Goal: Information Seeking & Learning: Learn about a topic

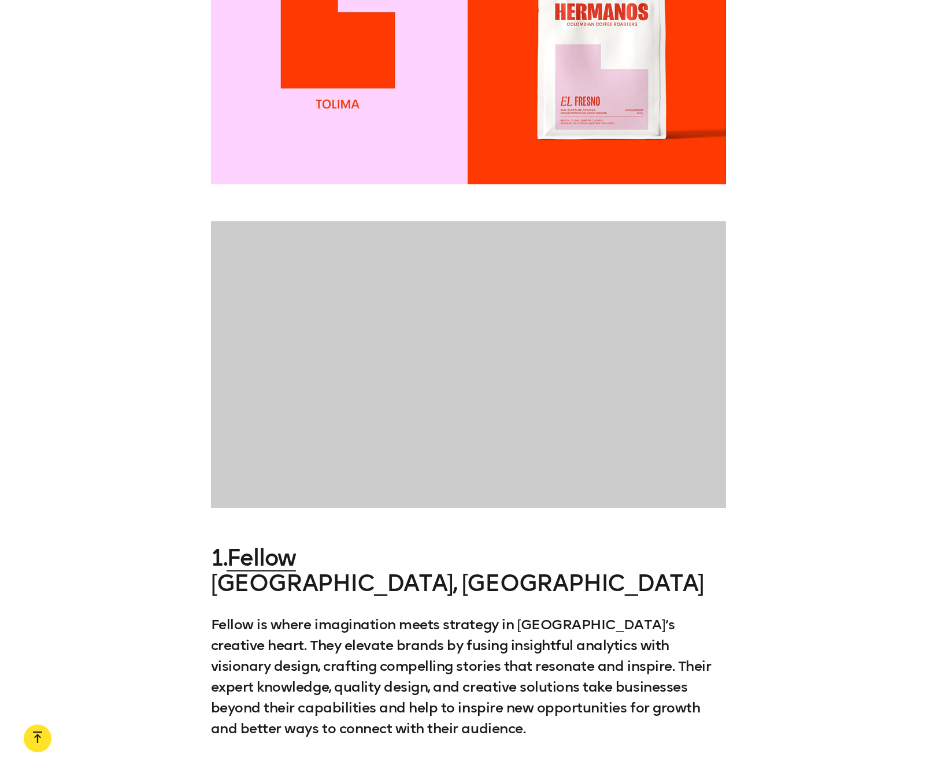
scroll to position [1260, 0]
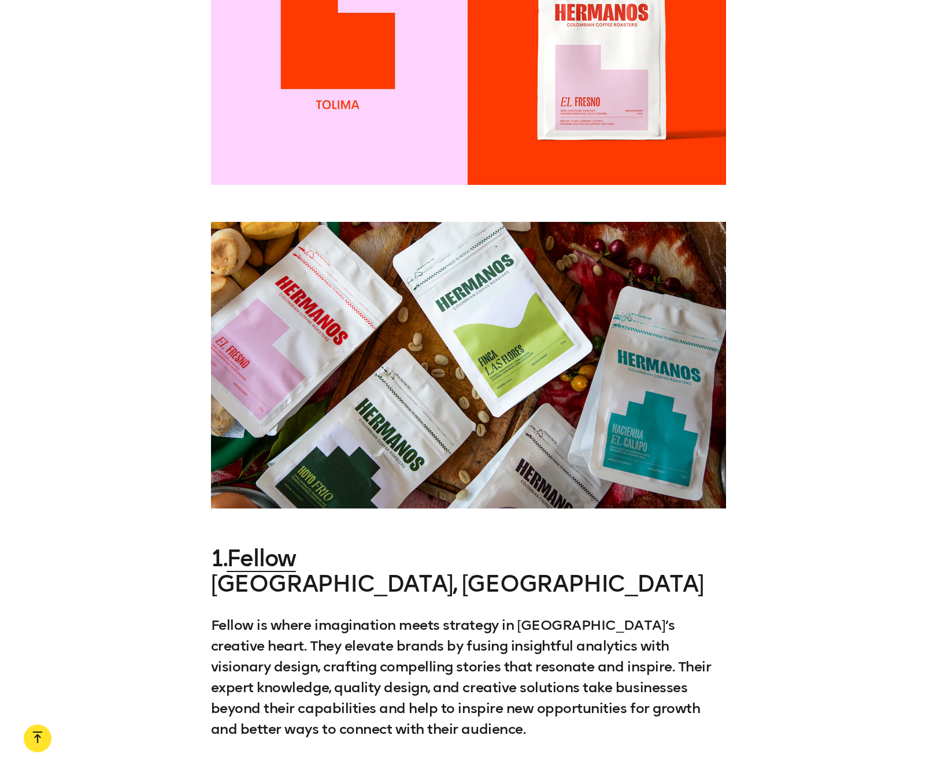
click at [755, 289] on div at bounding box center [468, 365] width 937 height 287
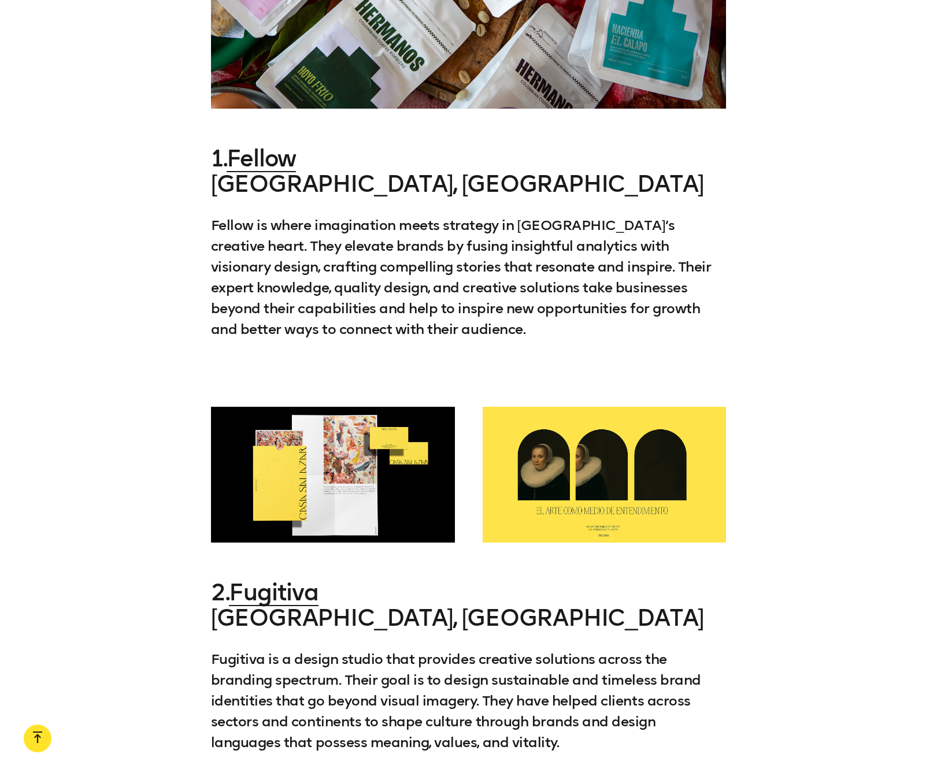
scroll to position [1658, 0]
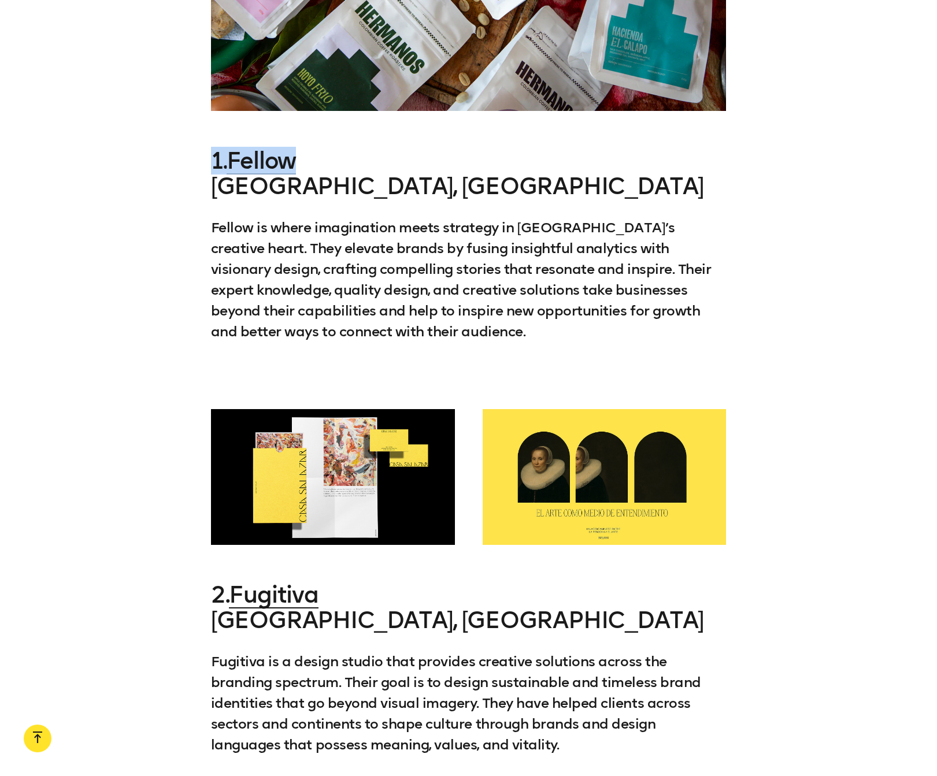
drag, startPoint x: 228, startPoint y: 133, endPoint x: 349, endPoint y: 149, distance: 121.3
click at [315, 148] on div "1. Fellow [GEOGRAPHIC_DATA], [GEOGRAPHIC_DATA] Fellow is where imagination meet…" at bounding box center [468, 265] width 937 height 234
copy h3 "1. Fellow"
click at [257, 147] on link "Fellow" at bounding box center [261, 161] width 69 height 28
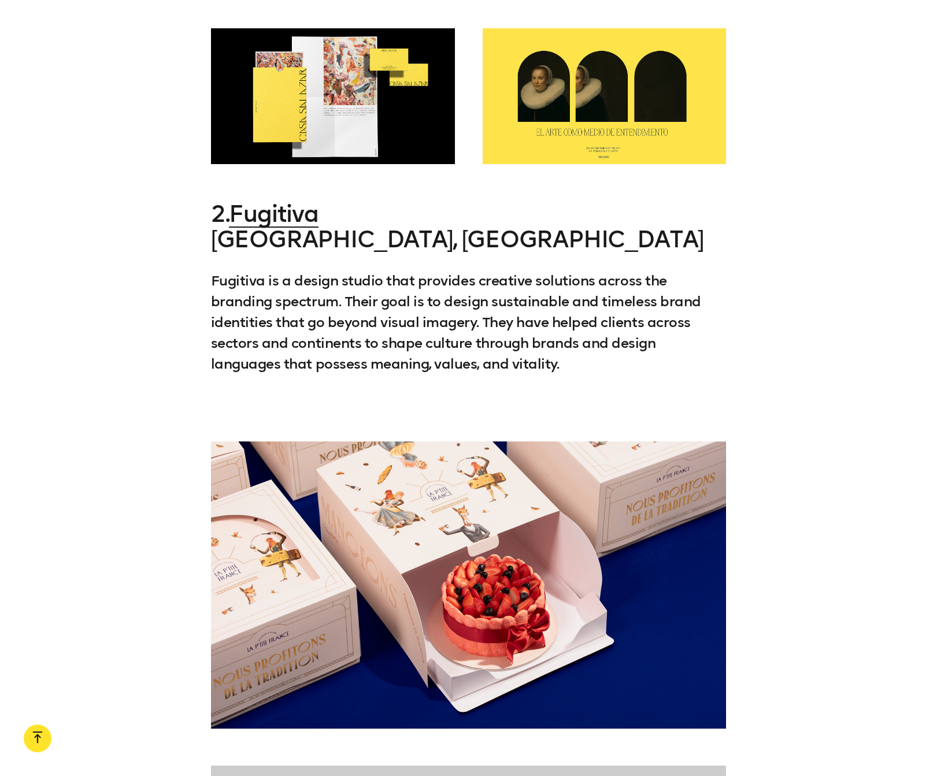
scroll to position [2040, 0]
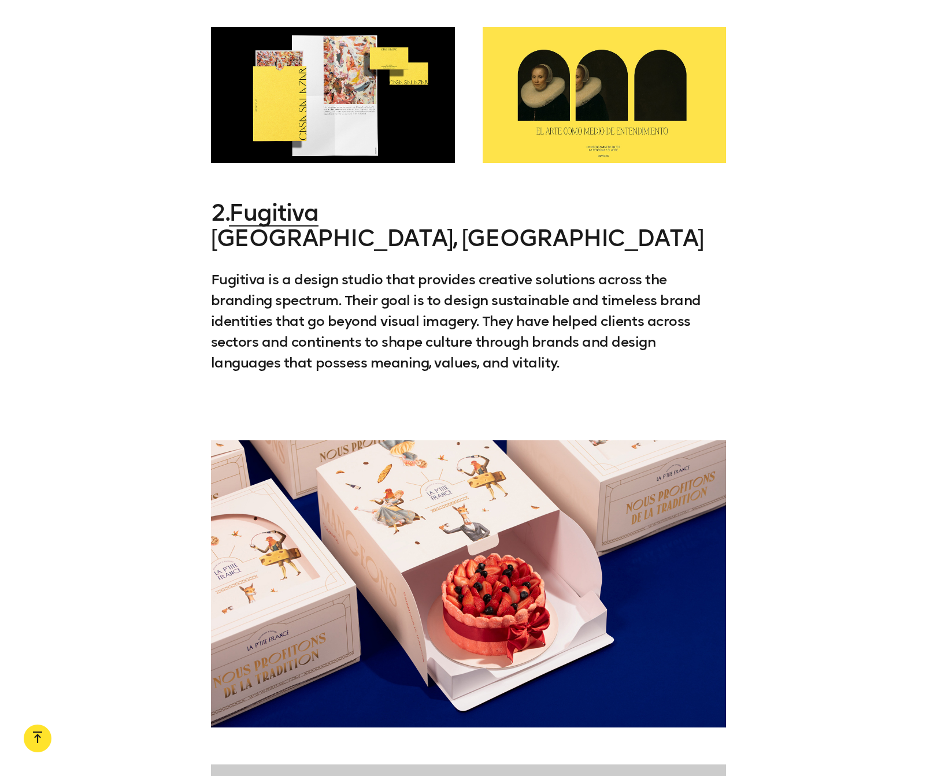
click at [359, 200] on h3 "2. [GEOGRAPHIC_DATA] [GEOGRAPHIC_DATA], [GEOGRAPHIC_DATA]" at bounding box center [469, 225] width 516 height 51
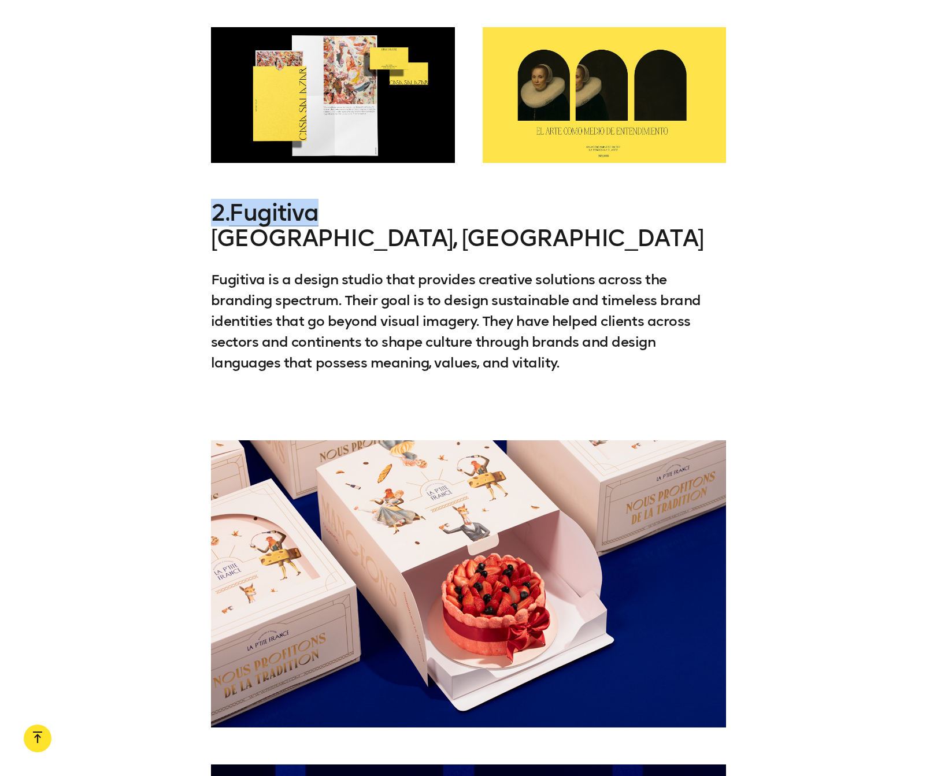
drag, startPoint x: 301, startPoint y: 188, endPoint x: 210, endPoint y: 187, distance: 90.8
click at [210, 200] on div "2. Fugitiva [GEOGRAPHIC_DATA], Mexico Fugitiva is a design studio that provides…" at bounding box center [468, 306] width 937 height 213
copy h3 "2. Fugitiva"
click at [281, 199] on link "Fugitiva" at bounding box center [273, 213] width 89 height 28
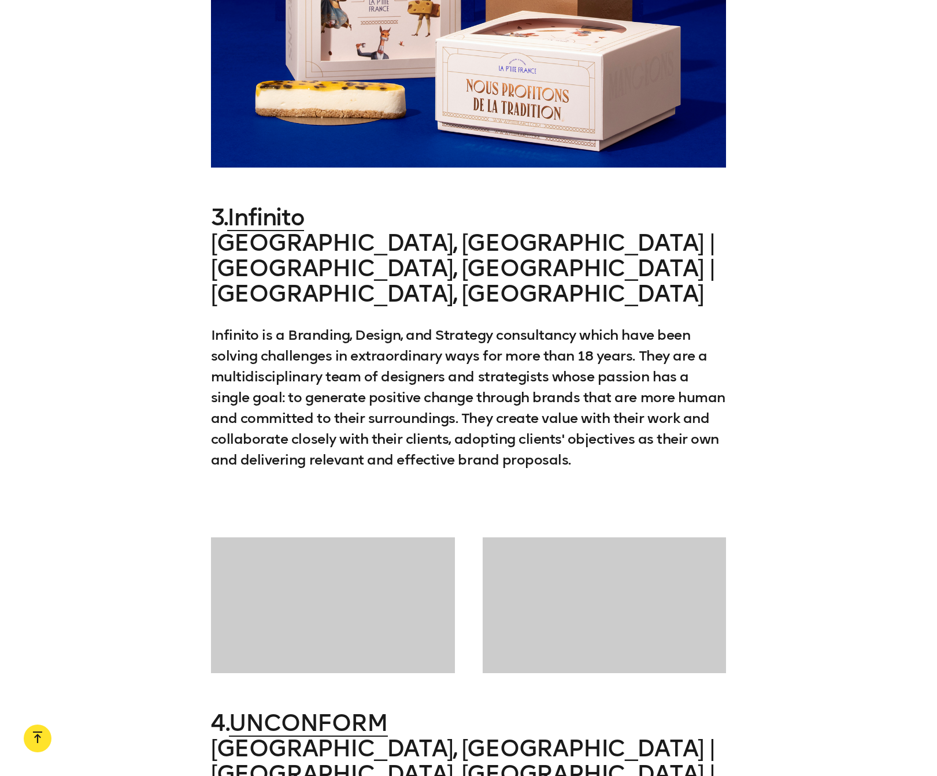
scroll to position [2925, 0]
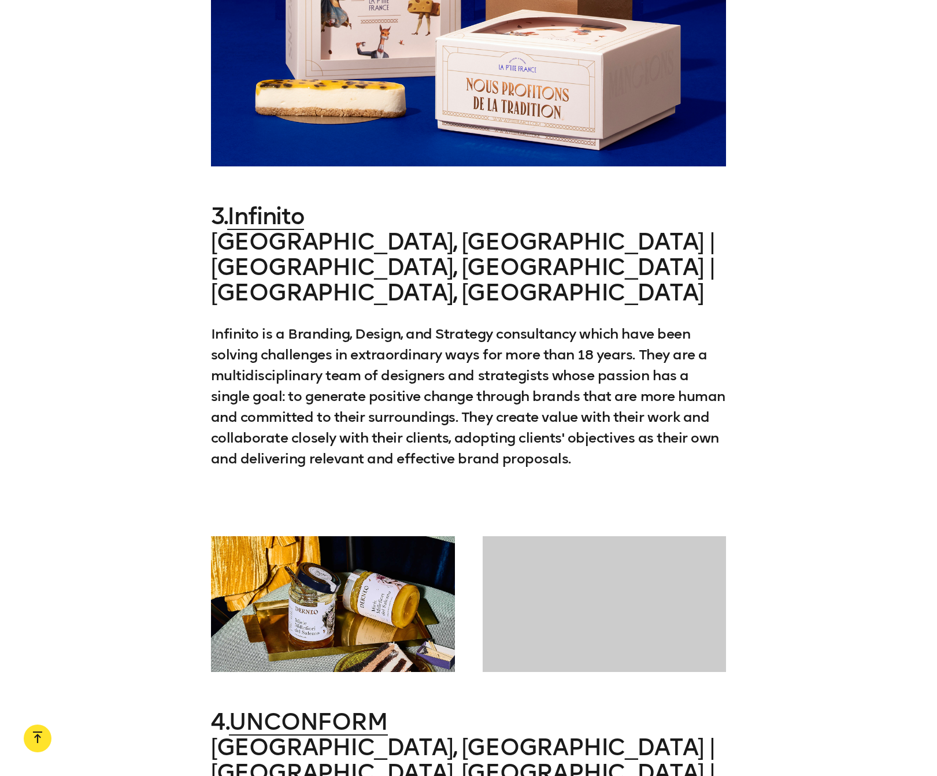
click at [340, 204] on h3 "3. Infinito Lima, [GEOGRAPHIC_DATA] | [GEOGRAPHIC_DATA], [GEOGRAPHIC_DATA] | [G…" at bounding box center [469, 255] width 516 height 102
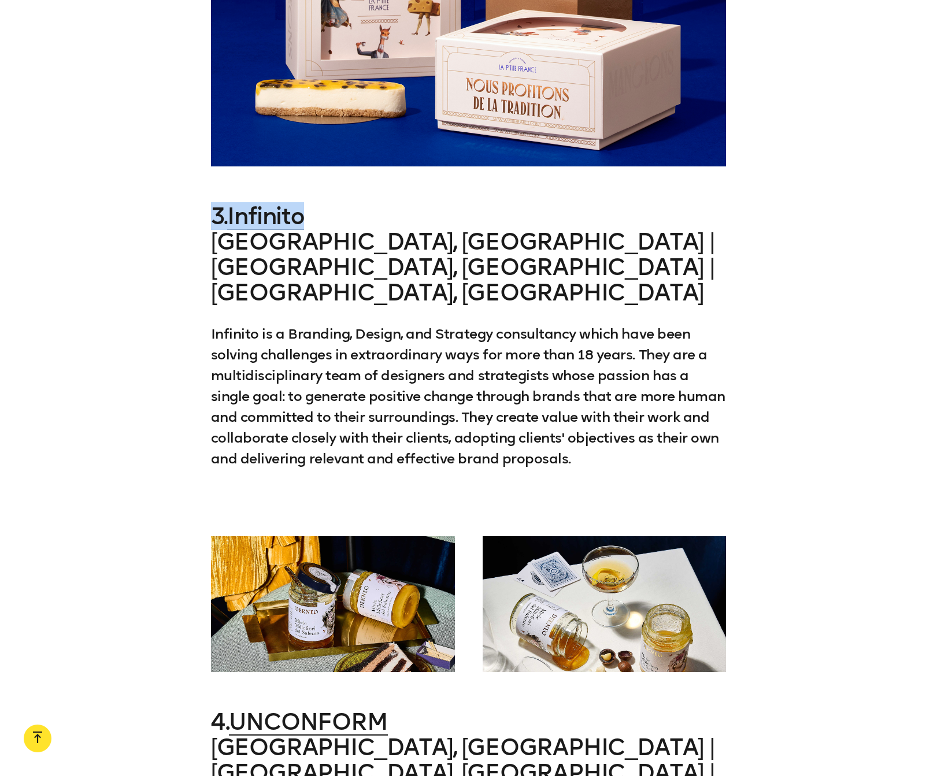
drag, startPoint x: 302, startPoint y: 194, endPoint x: 219, endPoint y: 193, distance: 82.7
click at [212, 204] on h3 "3. Infinito Lima, [GEOGRAPHIC_DATA] | [GEOGRAPHIC_DATA], [GEOGRAPHIC_DATA] | [G…" at bounding box center [469, 255] width 516 height 102
copy h3 "3. Infinito"
click at [273, 202] on link "Infinito" at bounding box center [265, 216] width 76 height 28
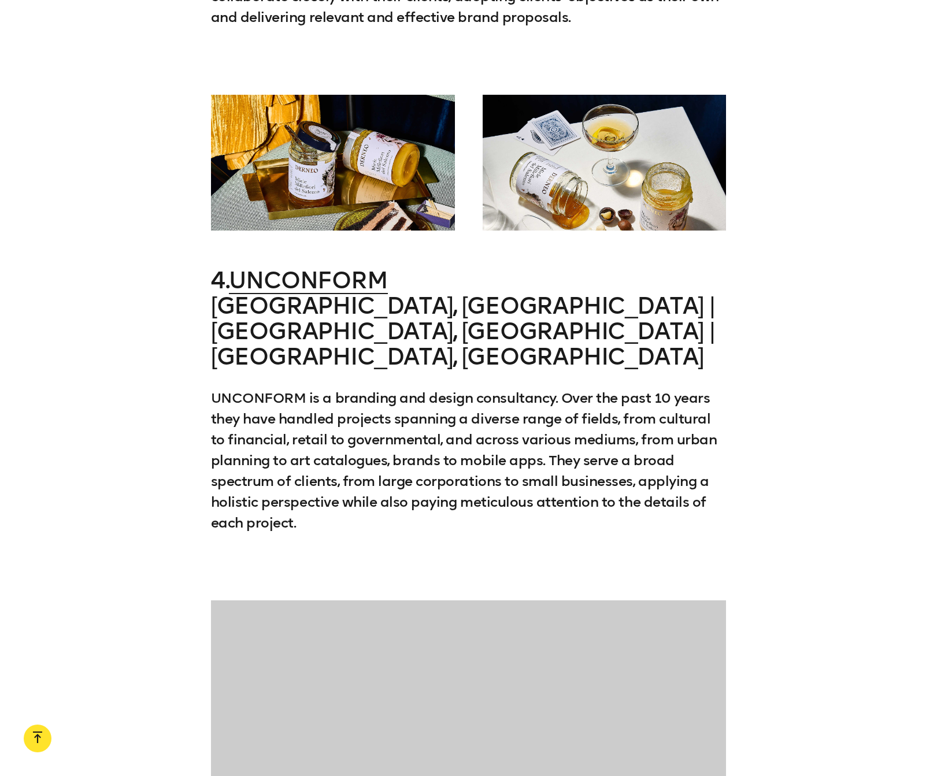
scroll to position [3380, 0]
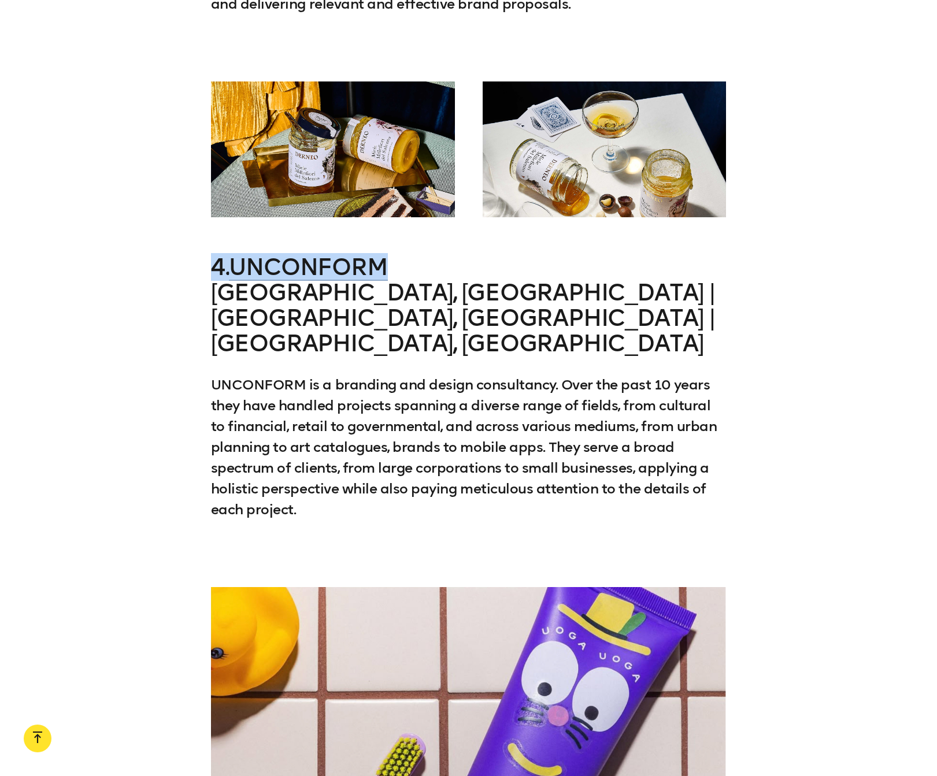
drag, startPoint x: 418, startPoint y: 193, endPoint x: 215, endPoint y: 188, distance: 203.0
click at [215, 254] on h3 "4. UNCONFORM [GEOGRAPHIC_DATA], [GEOGRAPHIC_DATA] | [GEOGRAPHIC_DATA], [GEOGRAP…" at bounding box center [469, 305] width 516 height 102
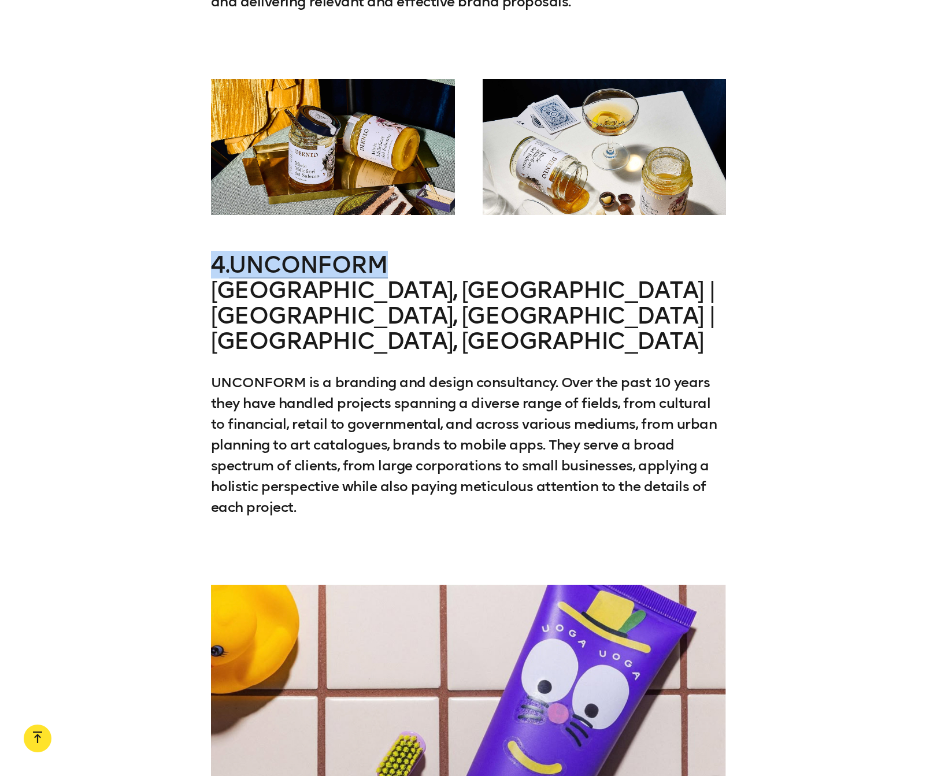
copy h3 "4. UNCONFORM"
click at [304, 251] on link "UNCONFORM" at bounding box center [308, 265] width 158 height 28
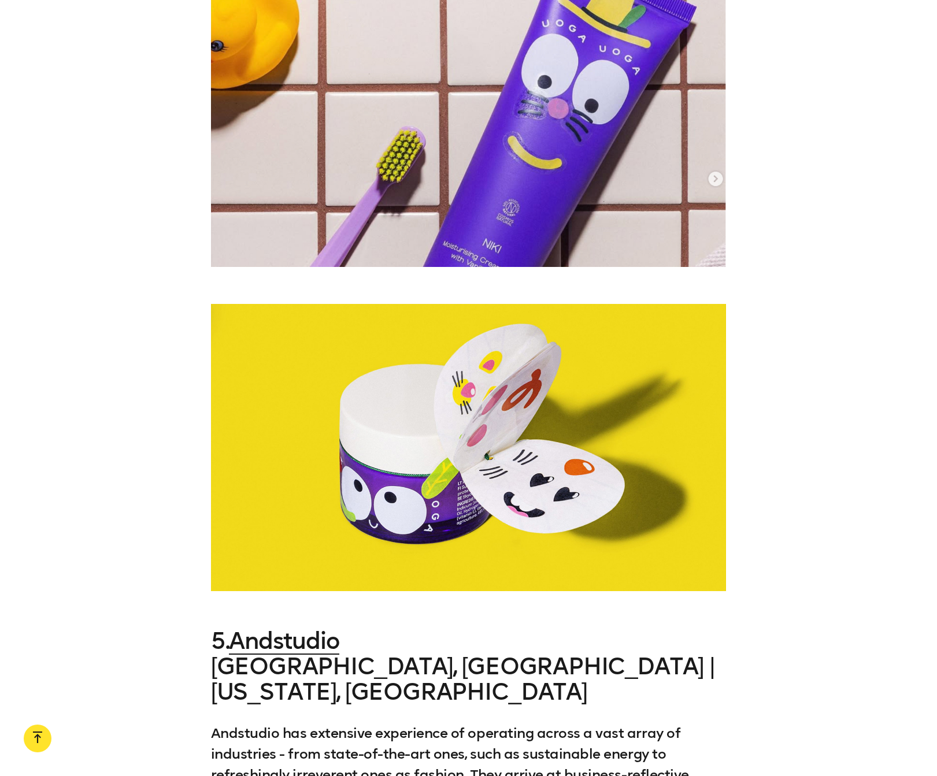
scroll to position [4056, 0]
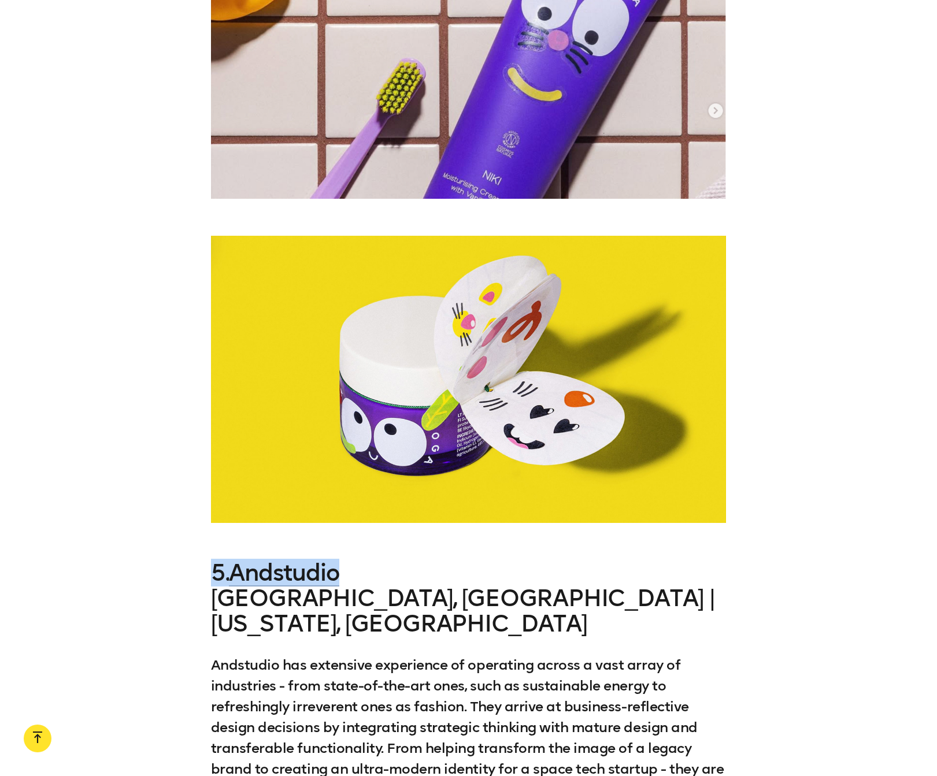
drag, startPoint x: 360, startPoint y: 446, endPoint x: 217, endPoint y: 449, distance: 142.9
click at [212, 560] on h3 "5. Andstudio [GEOGRAPHIC_DATA], [GEOGRAPHIC_DATA] | [US_STATE], [GEOGRAPHIC_DAT…" at bounding box center [469, 598] width 516 height 76
copy h3 "5. Andstudio"
click at [269, 559] on link "Andstudio" at bounding box center [284, 573] width 110 height 28
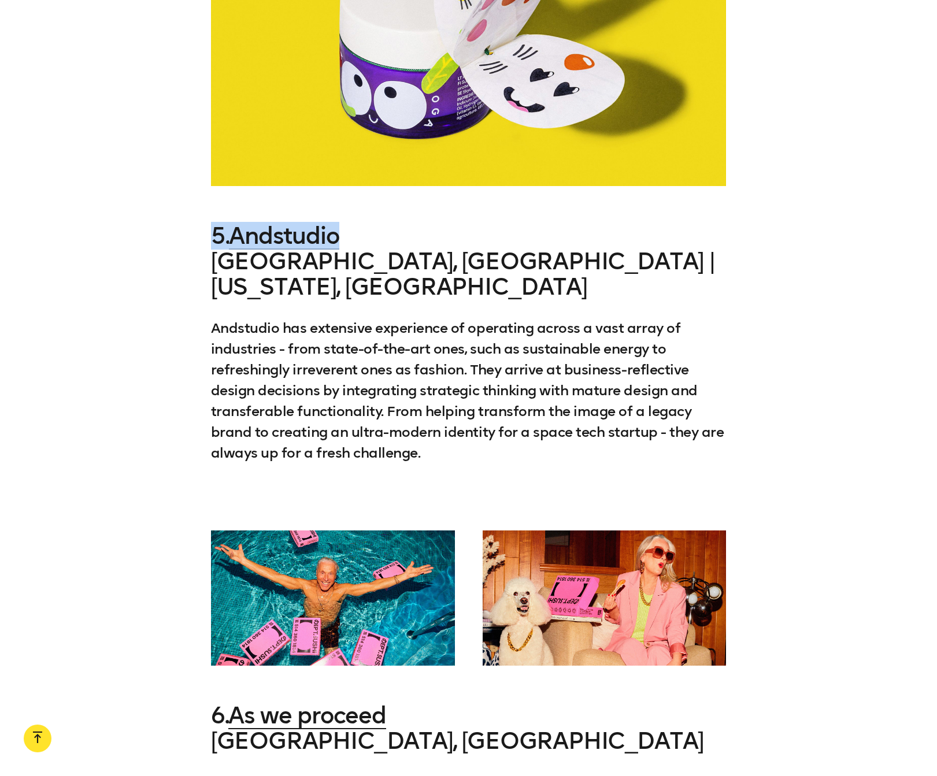
scroll to position [4621, 0]
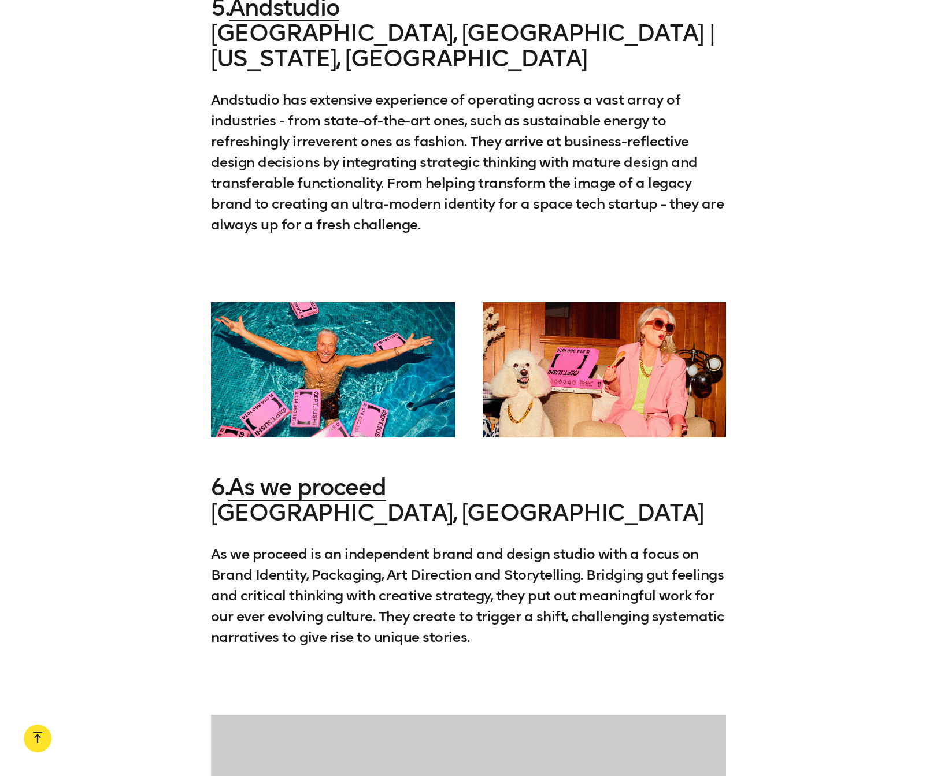
drag, startPoint x: 408, startPoint y: 325, endPoint x: 413, endPoint y: 332, distance: 8.7
click at [408, 475] on h3 "6. As we proceed [GEOGRAPHIC_DATA], [GEOGRAPHIC_DATA]" at bounding box center [469, 500] width 516 height 51
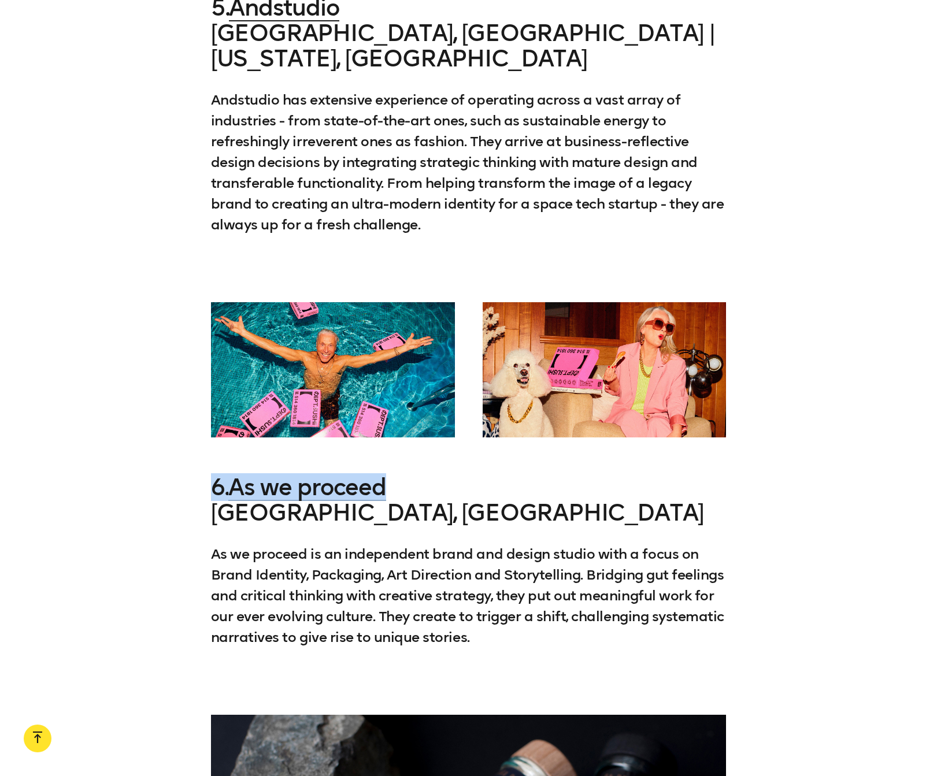
drag, startPoint x: 394, startPoint y: 333, endPoint x: 321, endPoint y: 314, distance: 75.3
click at [213, 475] on h3 "6. As we proceed [GEOGRAPHIC_DATA], [GEOGRAPHIC_DATA]" at bounding box center [469, 500] width 516 height 51
copy h3 "6. As we proceed"
click at [318, 474] on link "As we proceed" at bounding box center [306, 488] width 157 height 28
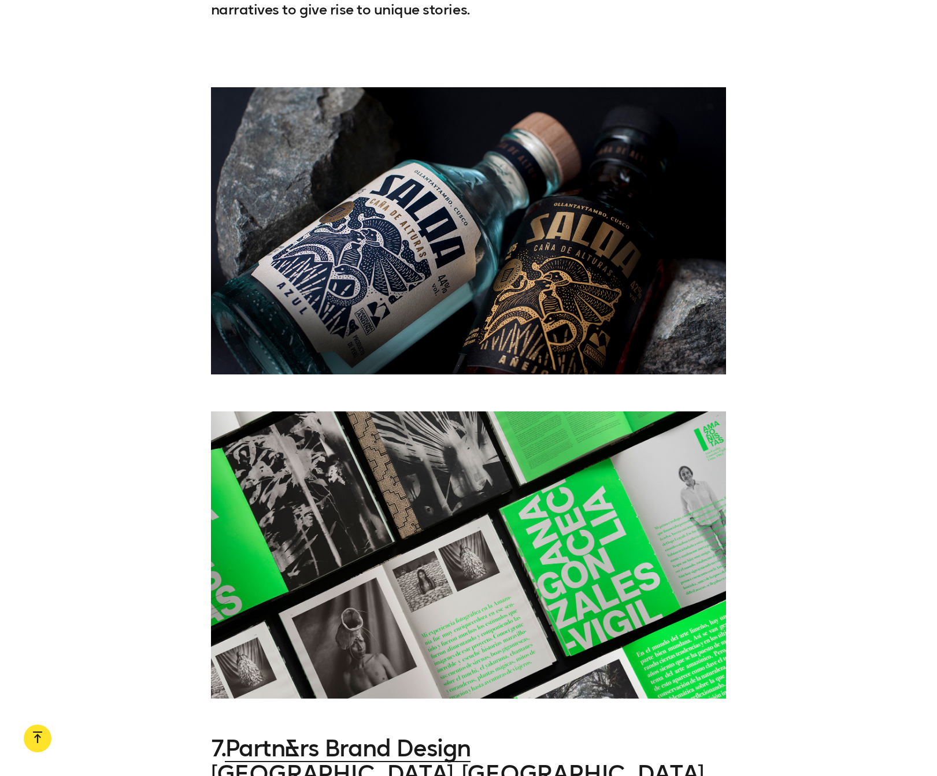
scroll to position [5250, 0]
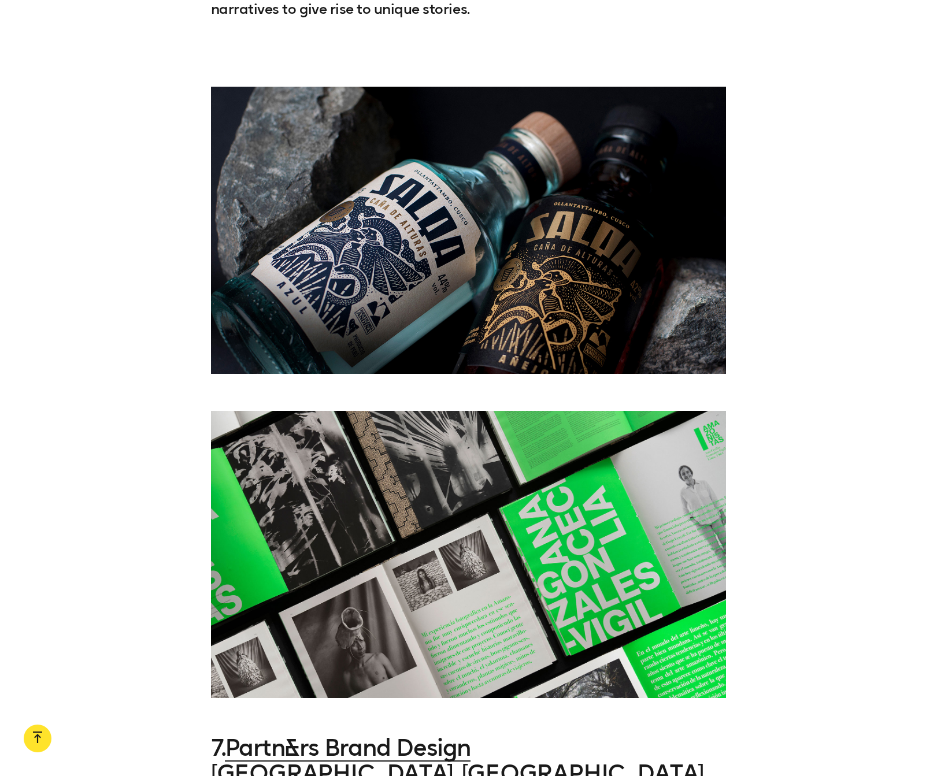
click at [509, 735] on h3 "7. Partn&rs Brand Design [GEOGRAPHIC_DATA], [GEOGRAPHIC_DATA]" at bounding box center [469, 760] width 516 height 51
drag, startPoint x: 406, startPoint y: 592, endPoint x: 202, endPoint y: 585, distance: 203.6
copy h3 "7. Partn&rs Brand Design"
click at [323, 734] on link "Partn&rs Brand Design" at bounding box center [348, 748] width 246 height 28
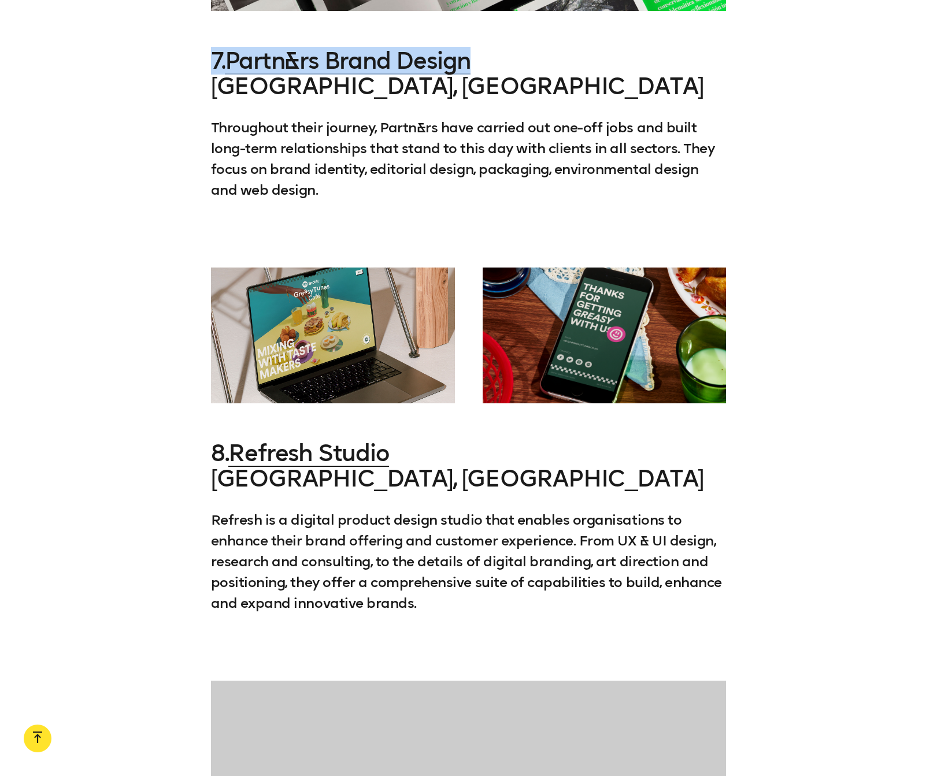
scroll to position [5964, 0]
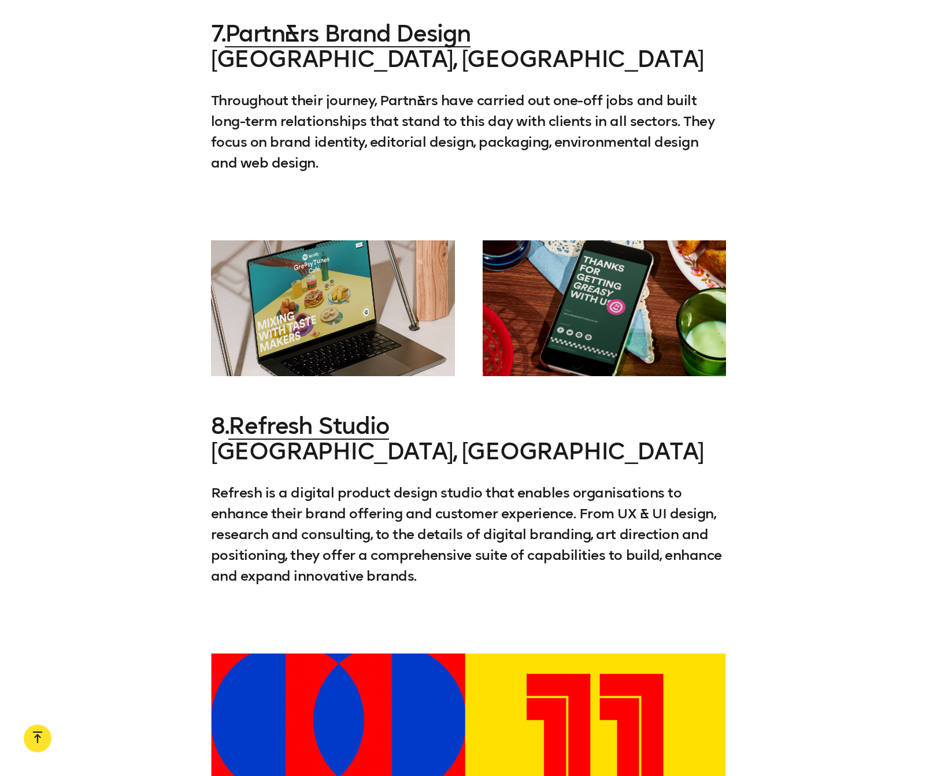
drag, startPoint x: 405, startPoint y: 273, endPoint x: 416, endPoint y: 275, distance: 10.6
click at [406, 413] on h3 "8. Refresh Studio [GEOGRAPHIC_DATA], [GEOGRAPHIC_DATA]" at bounding box center [469, 438] width 516 height 51
drag, startPoint x: 412, startPoint y: 275, endPoint x: 215, endPoint y: 271, distance: 197.2
click at [215, 413] on h3 "8. Refresh Studio [GEOGRAPHIC_DATA], [GEOGRAPHIC_DATA]" at bounding box center [469, 438] width 516 height 51
copy h3 "8. Refresh Studio"
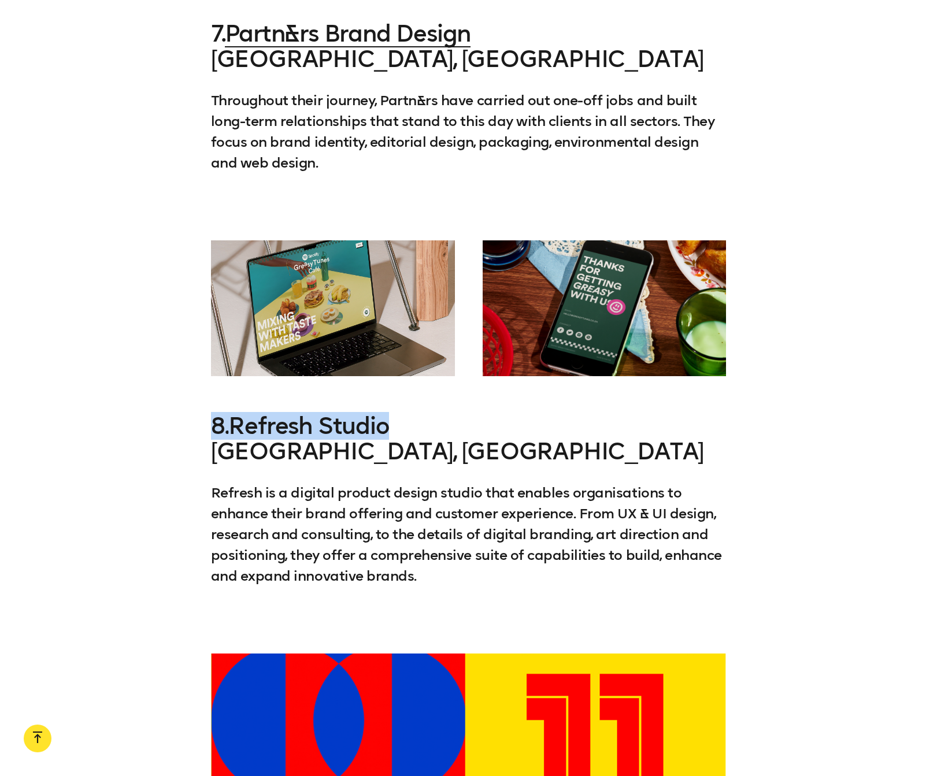
scroll to position [5965, 0]
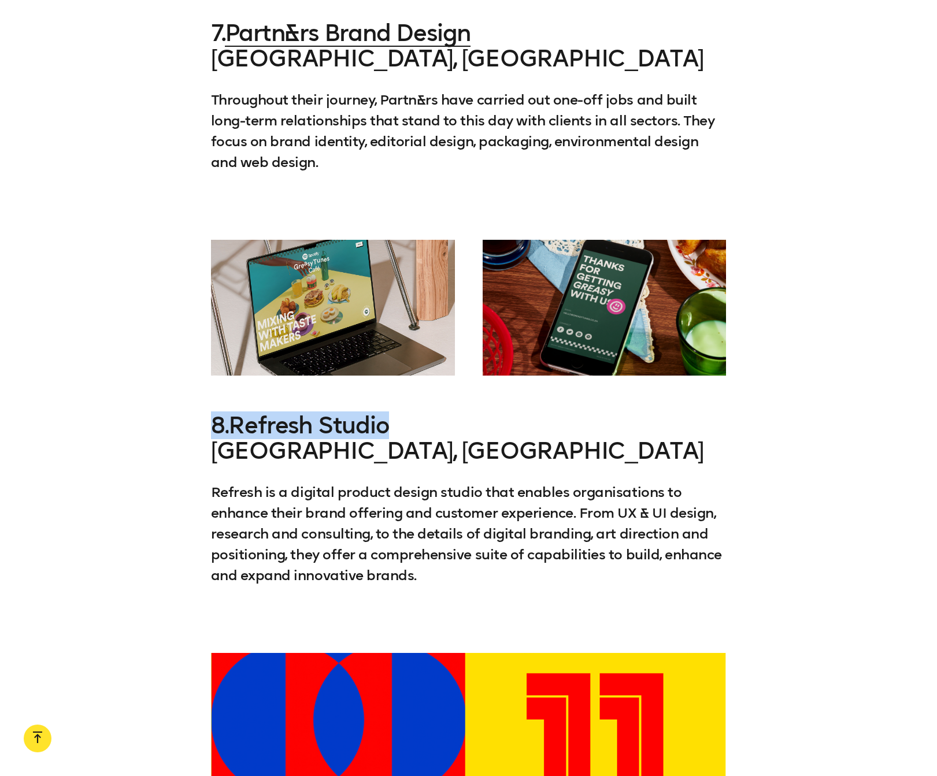
click at [298, 412] on link "Refresh Studio" at bounding box center [308, 426] width 160 height 28
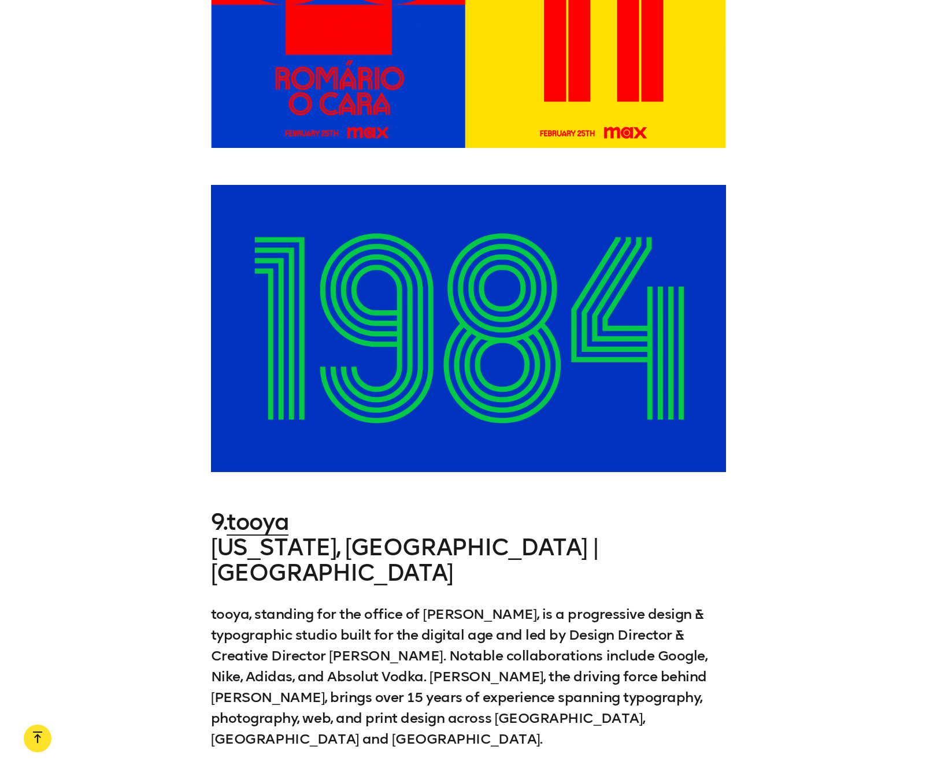
scroll to position [6758, 0]
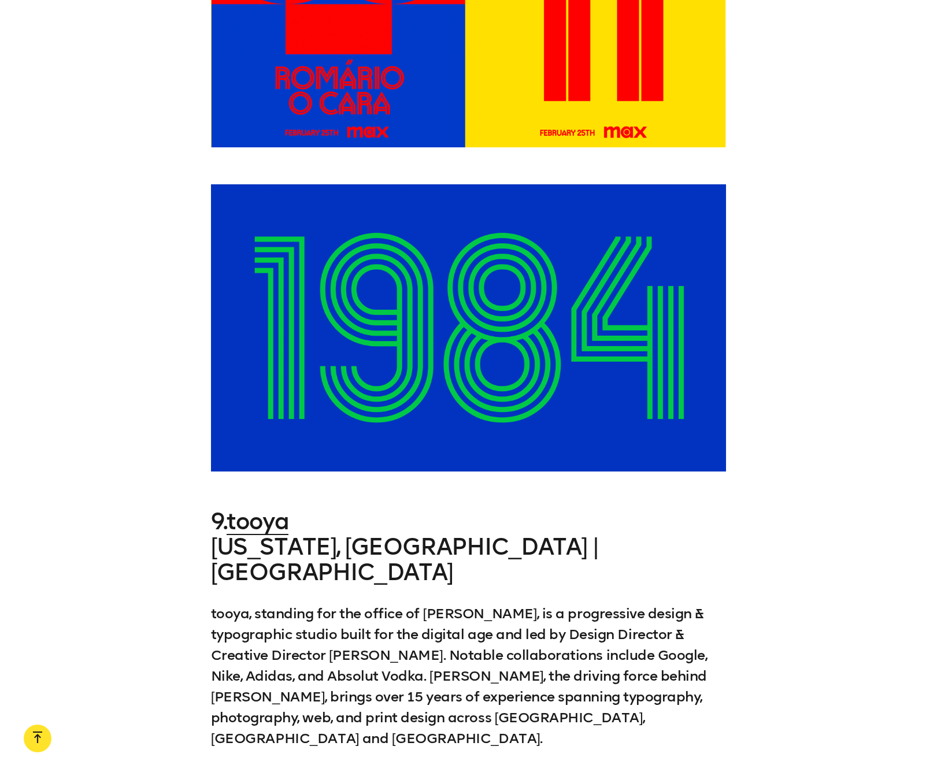
drag, startPoint x: 346, startPoint y: 395, endPoint x: 310, endPoint y: 378, distance: 40.1
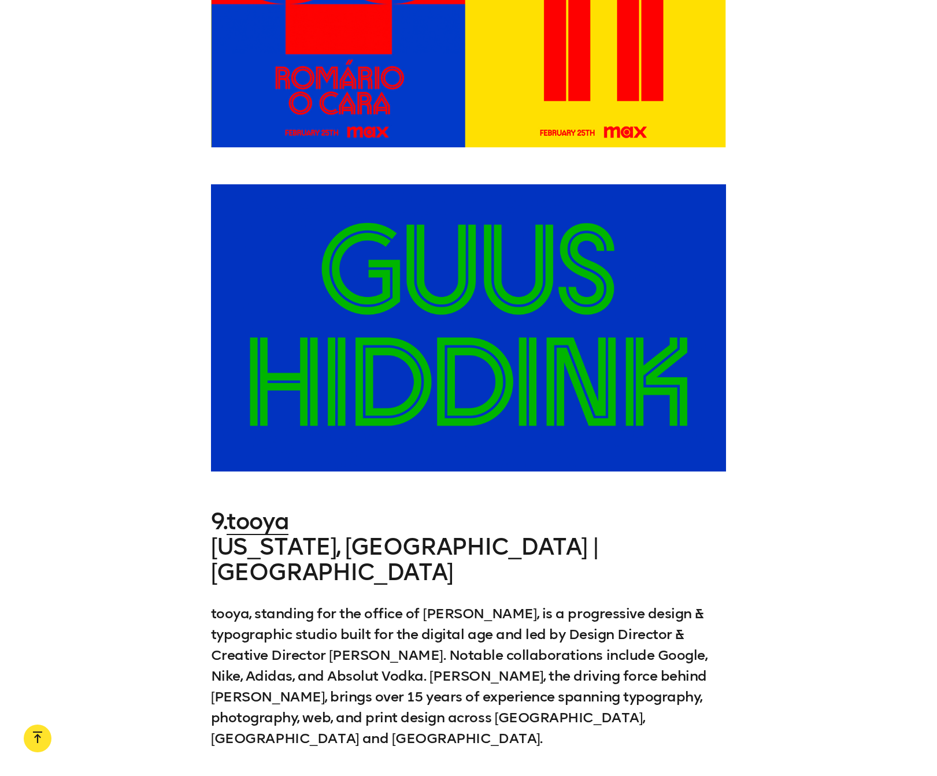
click at [346, 509] on h3 "9. [GEOGRAPHIC_DATA] [US_STATE], [GEOGRAPHIC_DATA] | [GEOGRAPHIC_DATA]" at bounding box center [469, 547] width 516 height 76
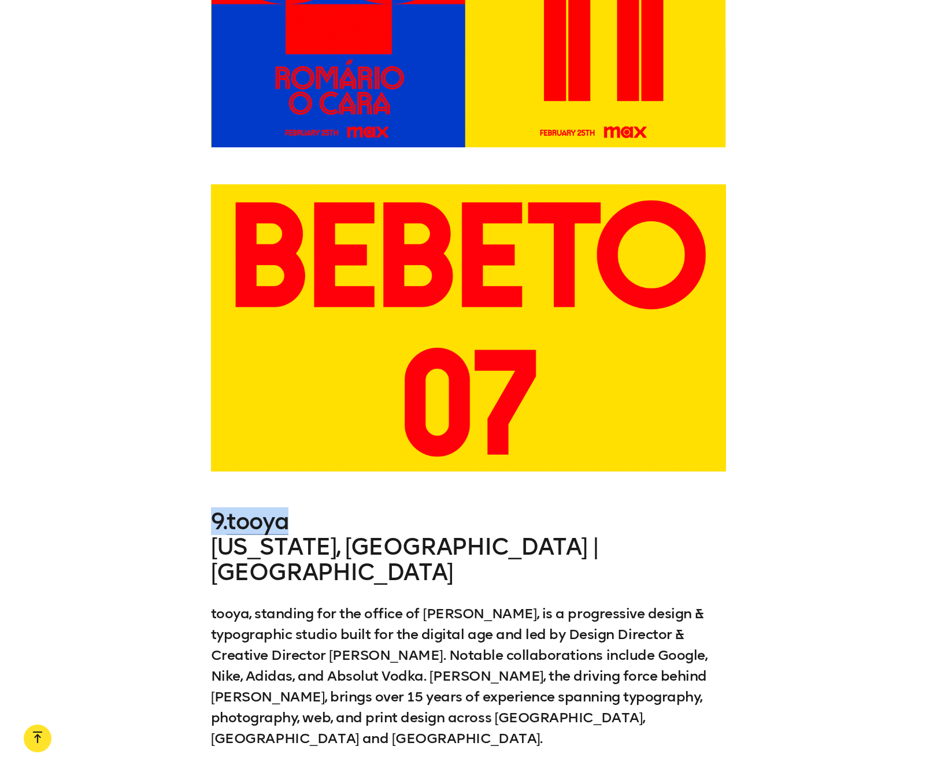
drag, startPoint x: 324, startPoint y: 369, endPoint x: 308, endPoint y: 367, distance: 16.4
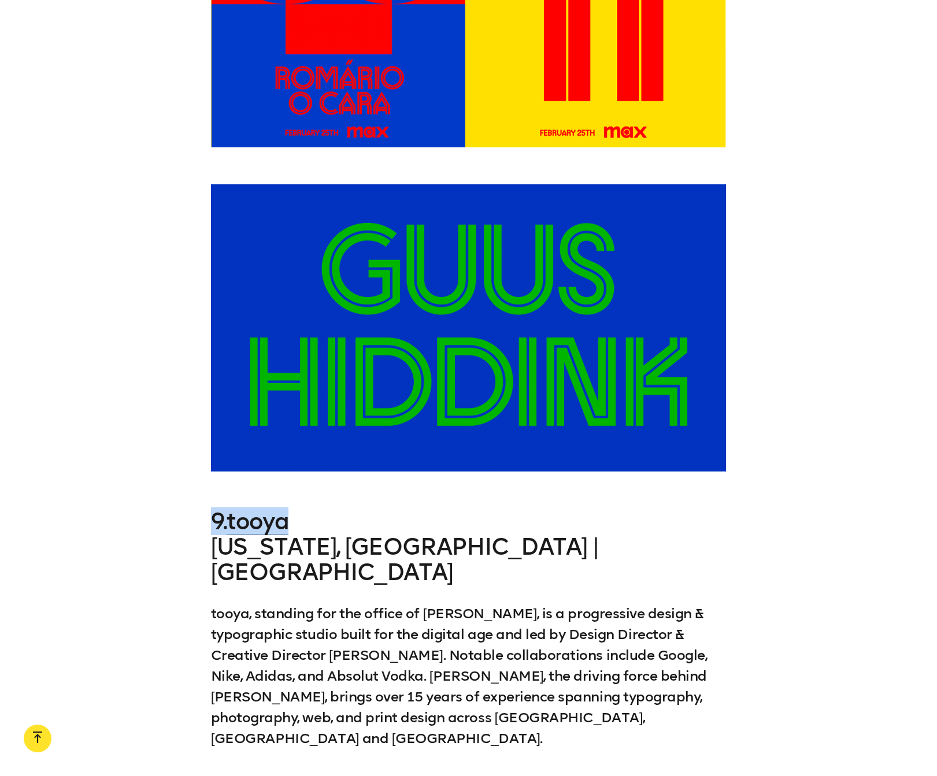
click at [195, 509] on div "9. [GEOGRAPHIC_DATA][US_STATE], [GEOGRAPHIC_DATA] | [GEOGRAPHIC_DATA] tooya, st…" at bounding box center [468, 649] width 937 height 280
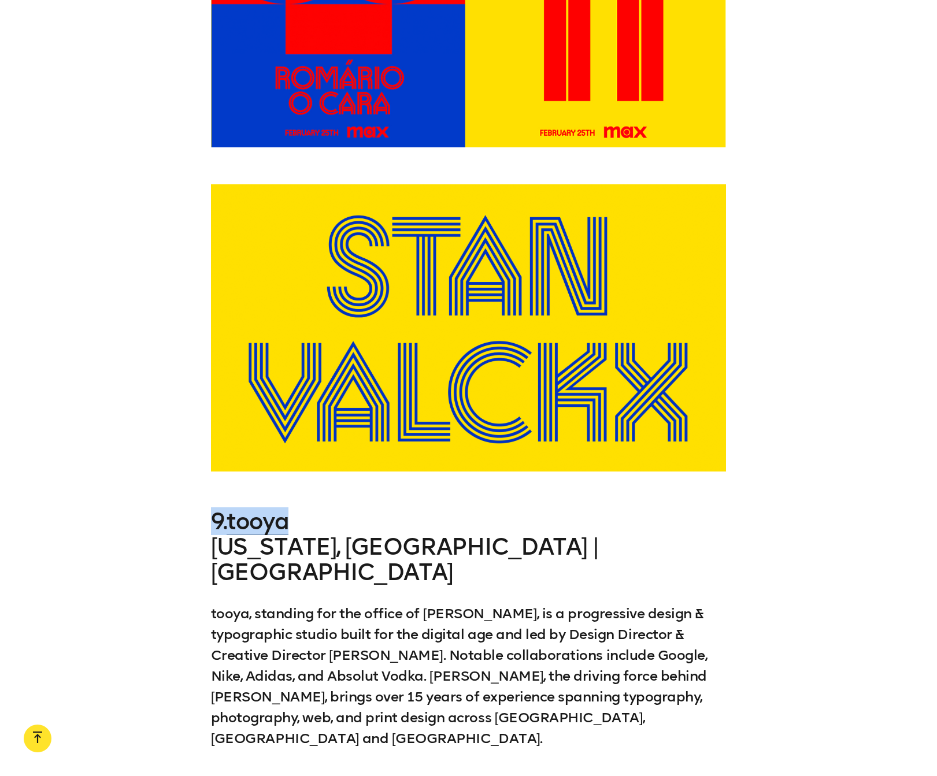
copy h3 "9. [GEOGRAPHIC_DATA]"
click at [248, 508] on link "tooya" at bounding box center [258, 522] width 62 height 28
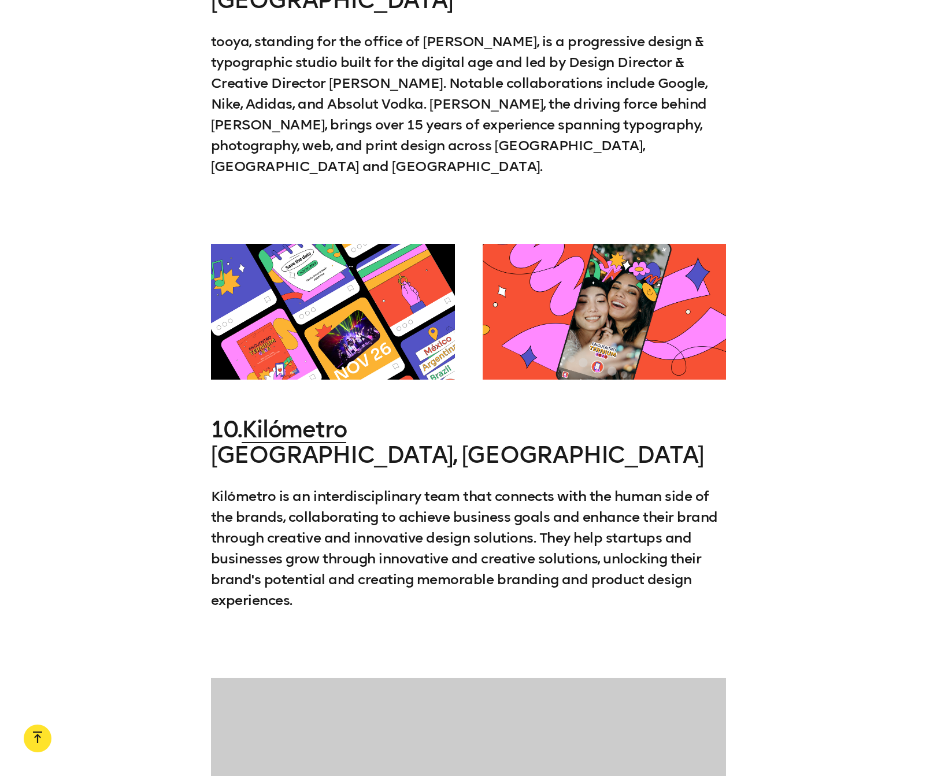
scroll to position [7332, 0]
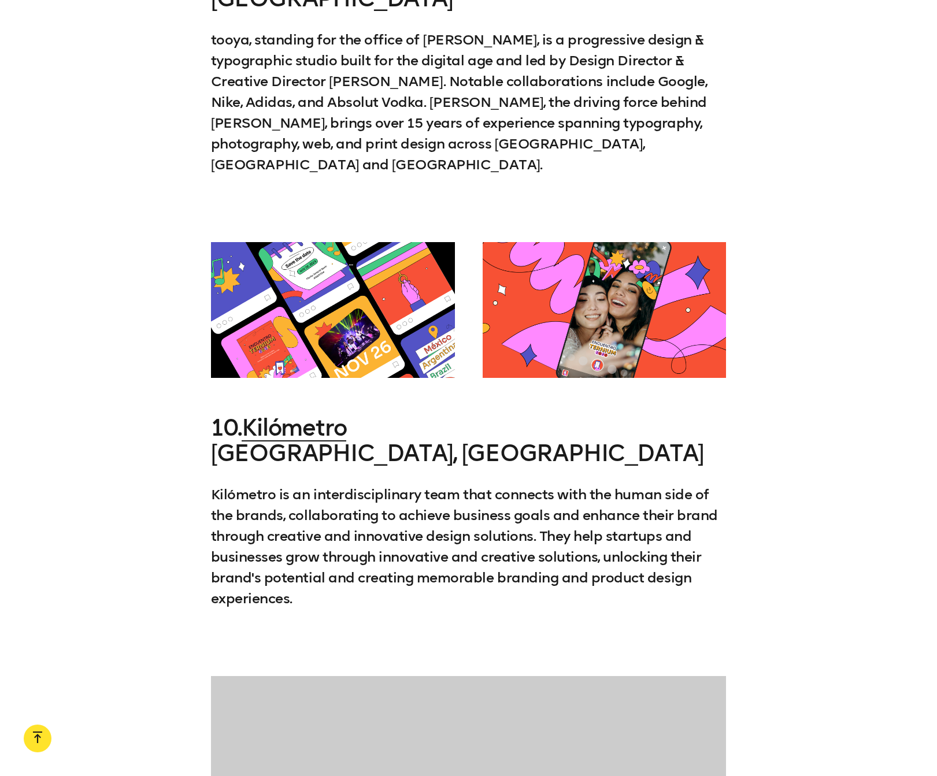
click at [328, 485] on p "Kilómetro is an interdisciplinary team that connects with the human side of the…" at bounding box center [469, 547] width 516 height 125
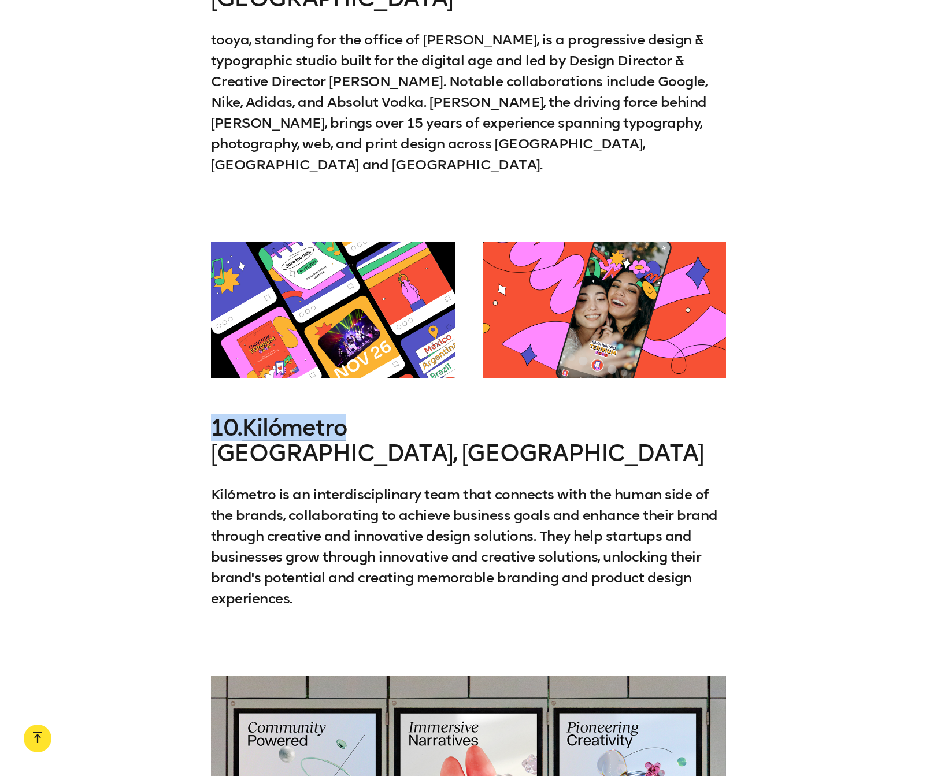
drag, startPoint x: 350, startPoint y: 226, endPoint x: 197, endPoint y: 221, distance: 153.3
click at [195, 415] on div "10. Kilómetro [GEOGRAPHIC_DATA], Argentina Kilómetro is an interdisciplinary te…" at bounding box center [468, 532] width 937 height 234
copy h3 "10. Kilómetro"
click at [279, 414] on link "Kilómetro" at bounding box center [294, 428] width 105 height 28
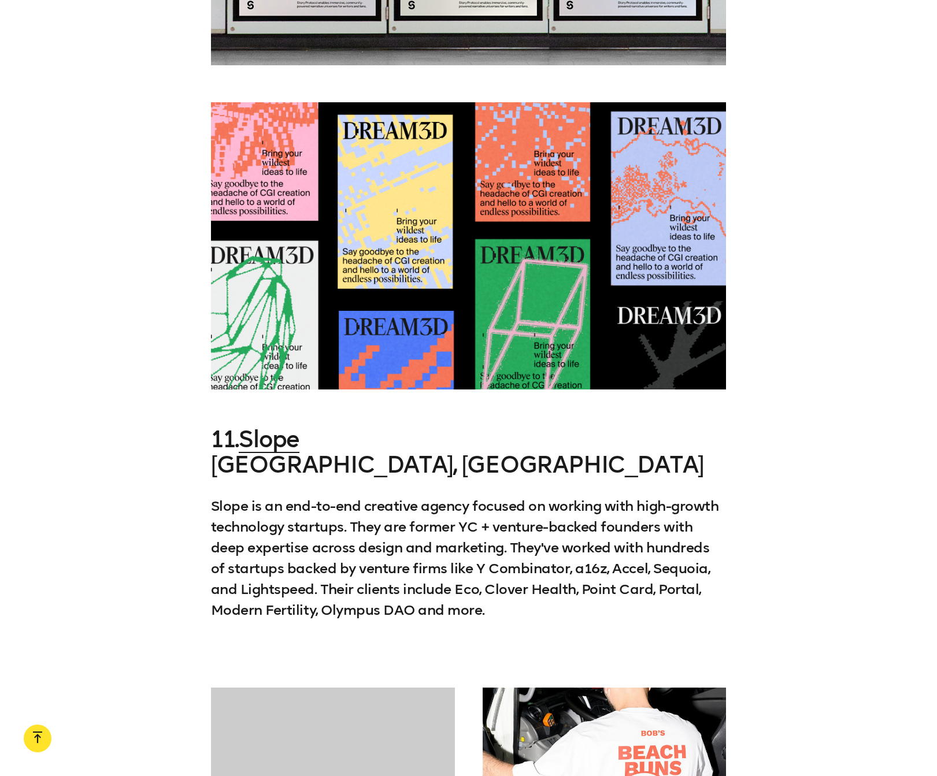
scroll to position [8231, 0]
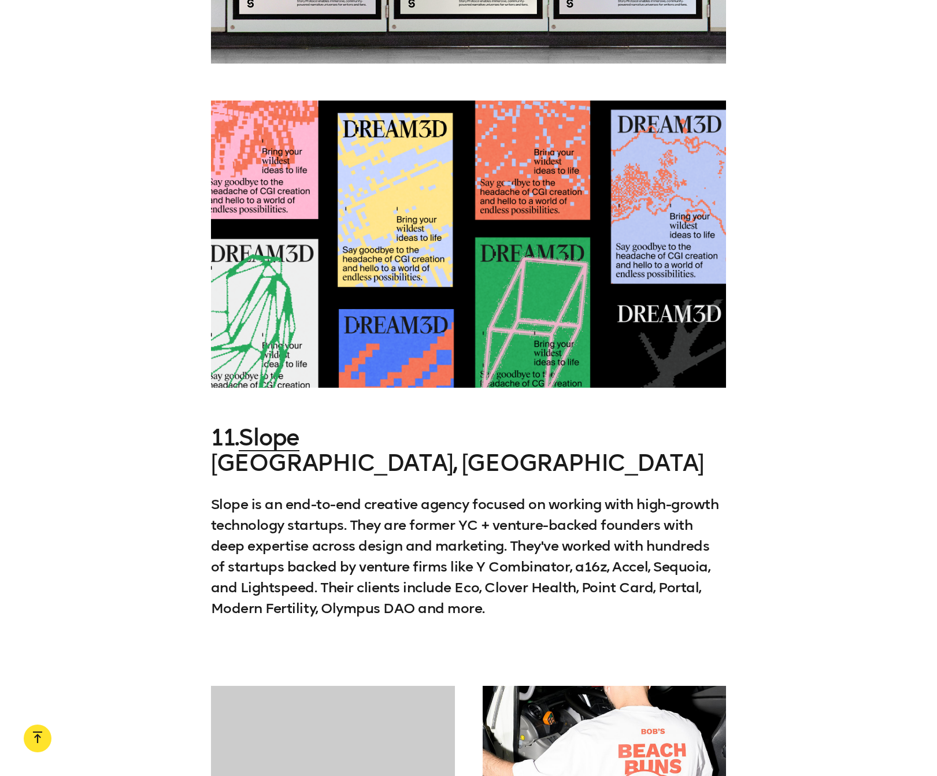
drag, startPoint x: 344, startPoint y: 274, endPoint x: 329, endPoint y: 252, distance: 27.1
click at [343, 425] on h3 "11. Slope [GEOGRAPHIC_DATA], [GEOGRAPHIC_DATA]" at bounding box center [469, 450] width 516 height 51
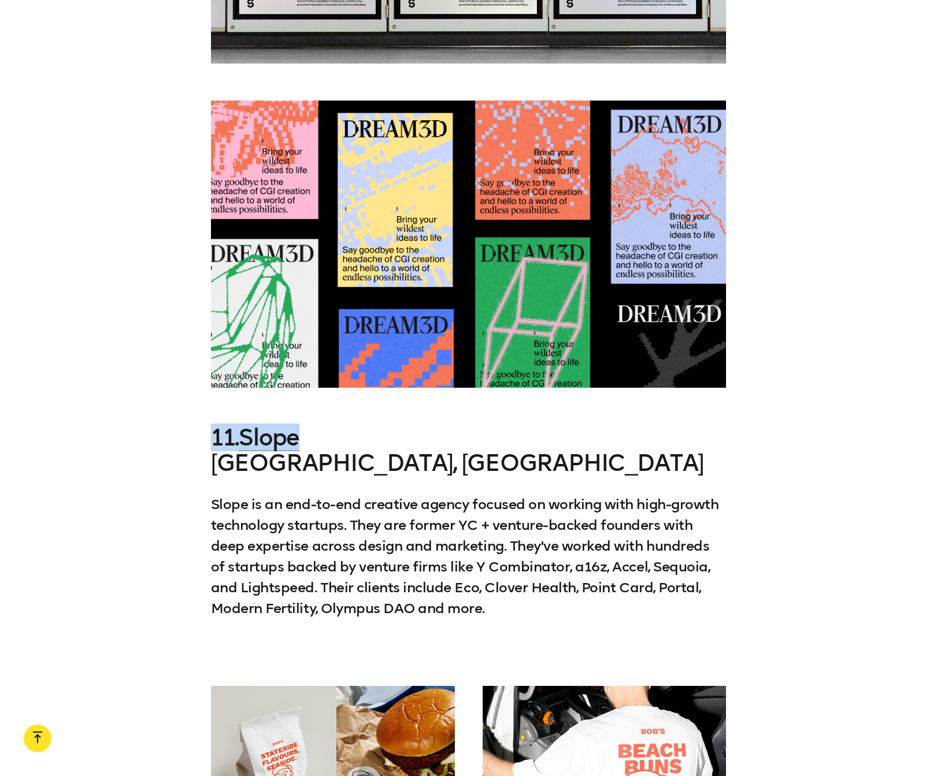
drag, startPoint x: 312, startPoint y: 241, endPoint x: 199, endPoint y: 239, distance: 112.8
click at [199, 425] on div "11. Slope [GEOGRAPHIC_DATA], [GEOGRAPHIC_DATA] Slope is an end-to-end creative …" at bounding box center [468, 542] width 937 height 234
click at [265, 424] on link "Slope" at bounding box center [269, 438] width 61 height 28
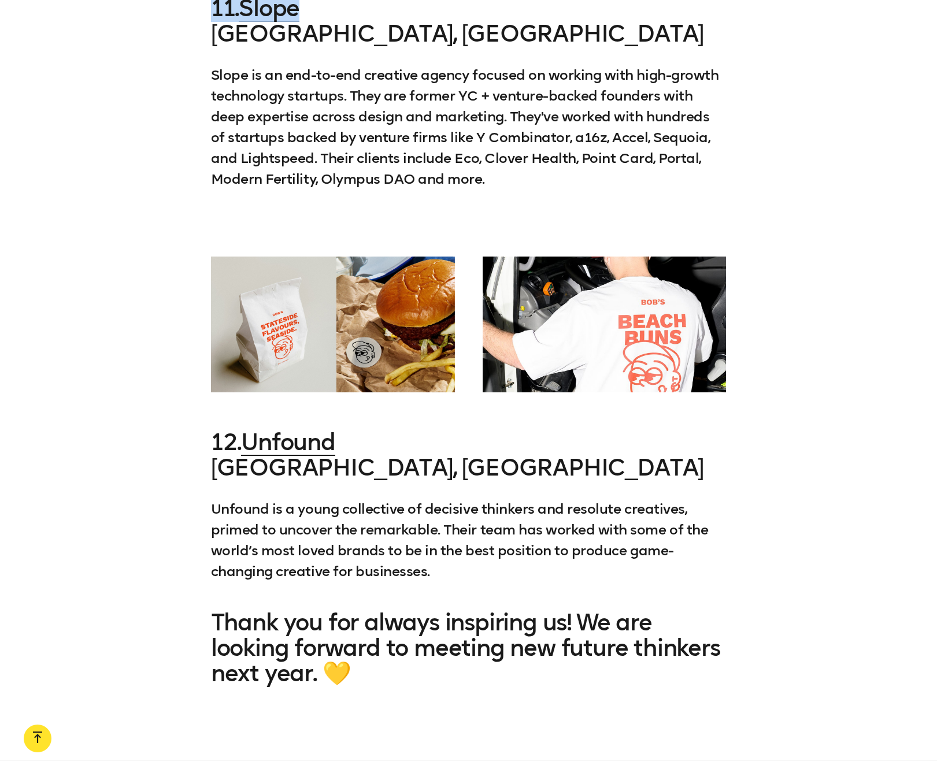
scroll to position [8662, 0]
drag, startPoint x: 357, startPoint y: 234, endPoint x: 364, endPoint y: 243, distance: 10.8
click at [358, 429] on h3 "12. Unfound [GEOGRAPHIC_DATA], [GEOGRAPHIC_DATA]" at bounding box center [469, 454] width 516 height 51
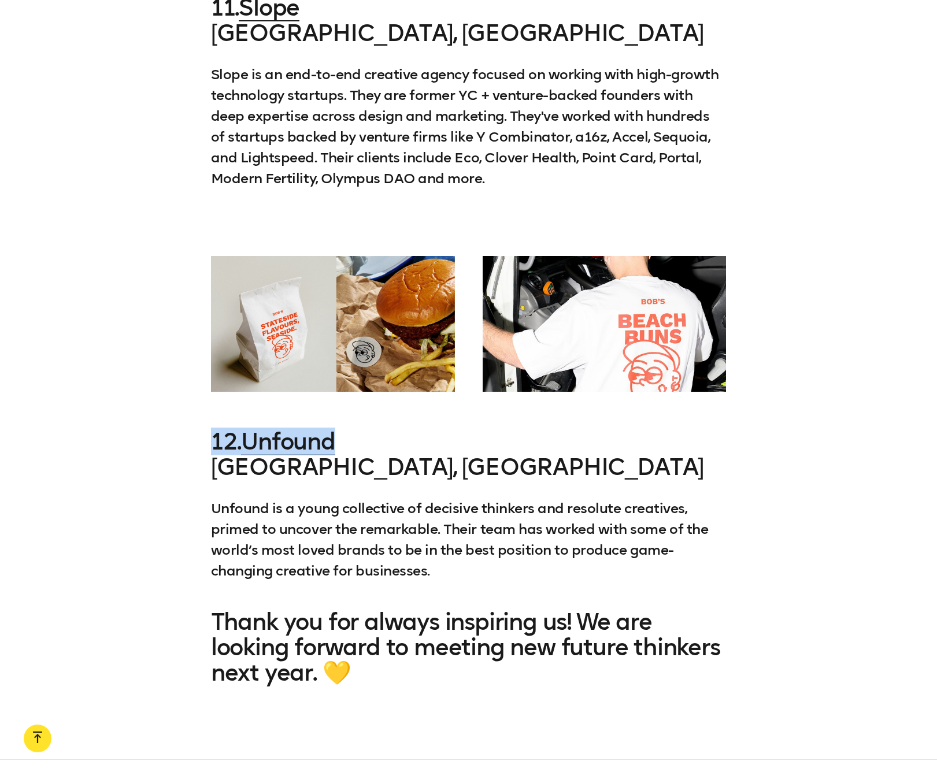
drag, startPoint x: 378, startPoint y: 242, endPoint x: 177, endPoint y: 243, distance: 201.2
click at [174, 429] on div "12. Unfound London, [GEOGRAPHIC_DATA] Unfound is a young collective of decisive…" at bounding box center [468, 505] width 937 height 153
click at [311, 427] on link "Unfound" at bounding box center [288, 441] width 94 height 28
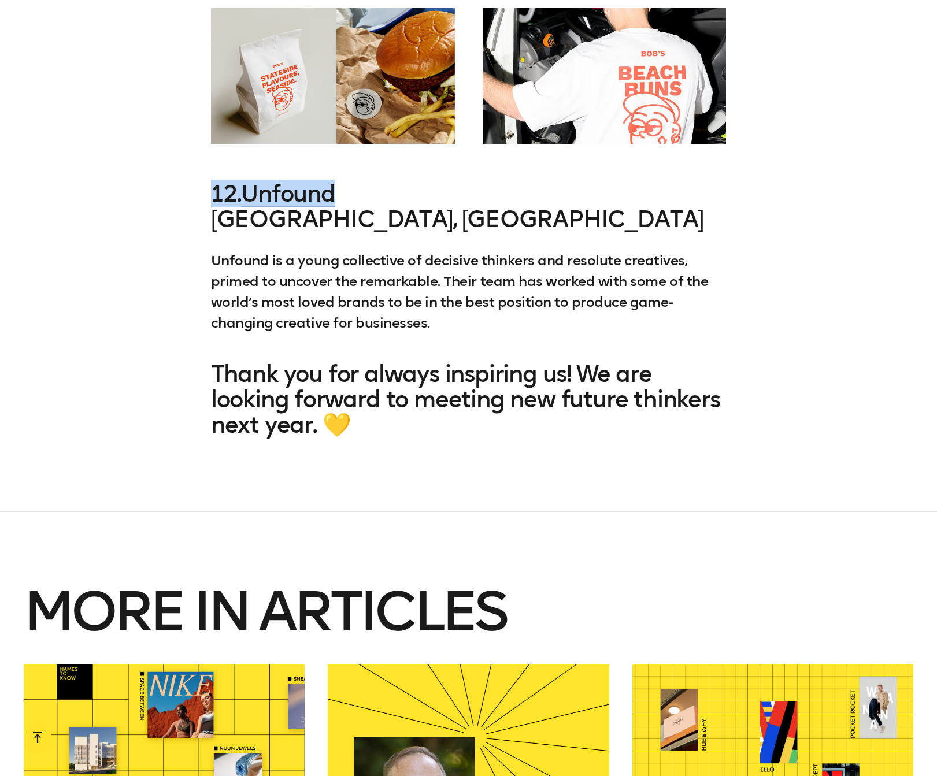
scroll to position [9201, 0]
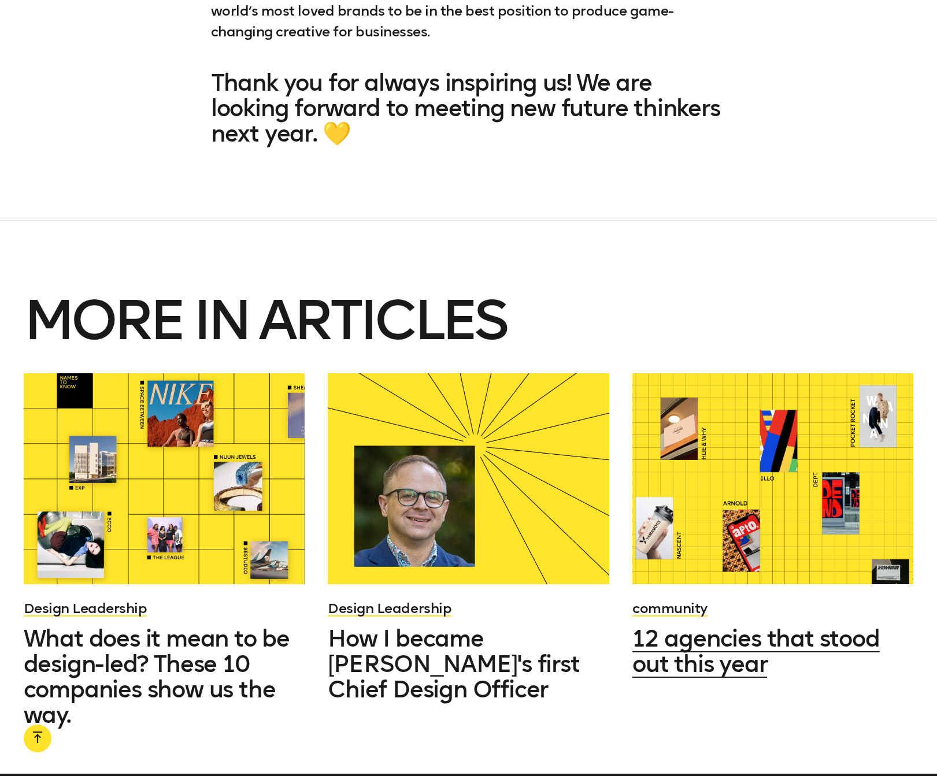
click at [745, 625] on span "12 agencies that stood out this year" at bounding box center [756, 651] width 247 height 53
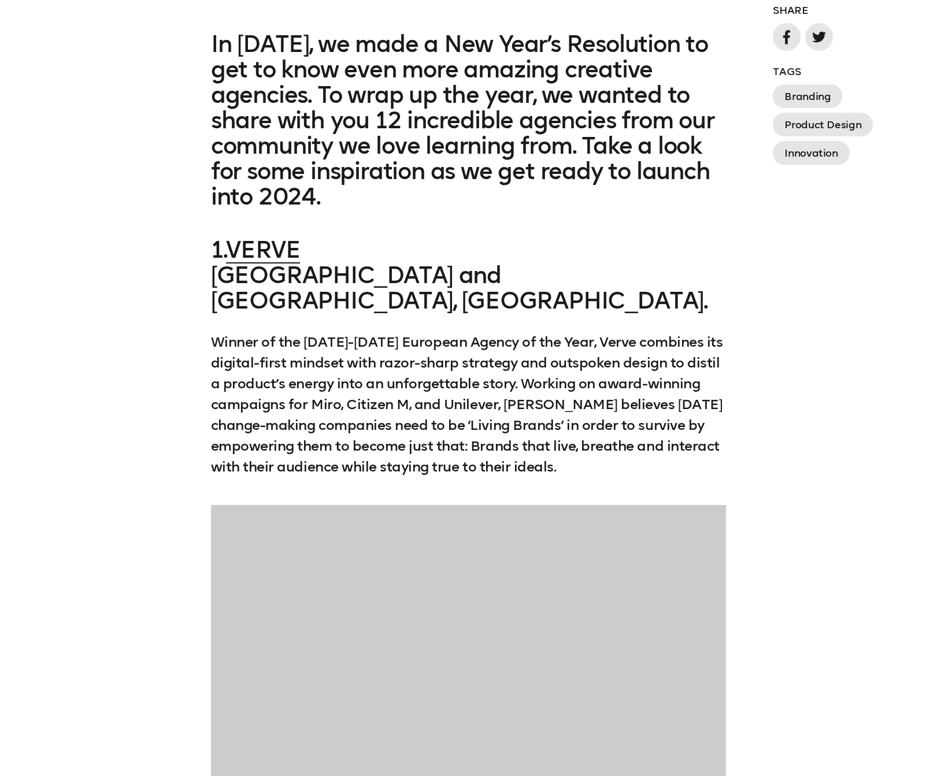
scroll to position [908, 0]
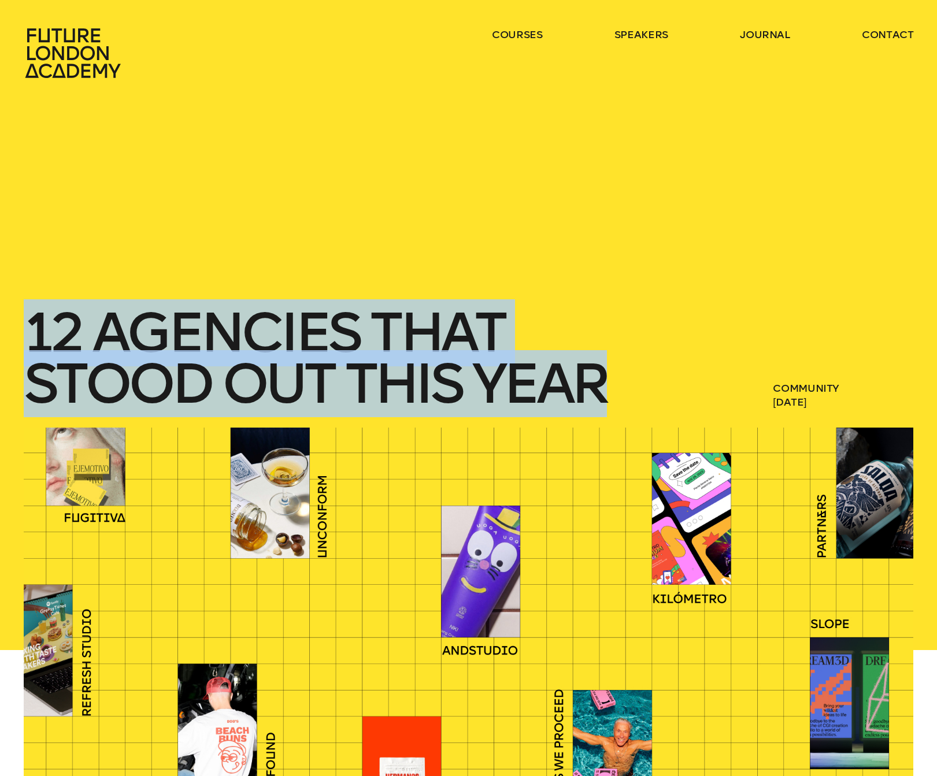
drag, startPoint x: 30, startPoint y: 321, endPoint x: 638, endPoint y: 374, distance: 610.0
click at [661, 372] on h1 "12 agencies that stood out this year" at bounding box center [352, 359] width 656 height 102
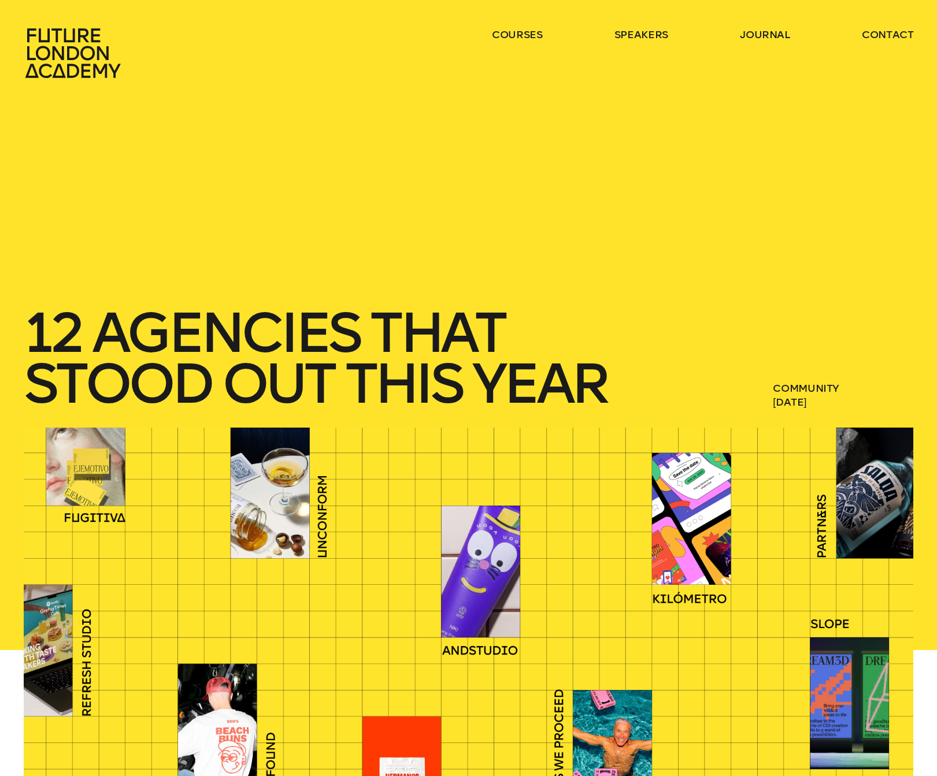
drag, startPoint x: 738, startPoint y: 217, endPoint x: 604, endPoint y: 209, distance: 133.8
click at [737, 216] on div "12 agencies that stood out this year community [DATE]" at bounding box center [468, 214] width 937 height 428
